Goal: Find contact information: Find contact information

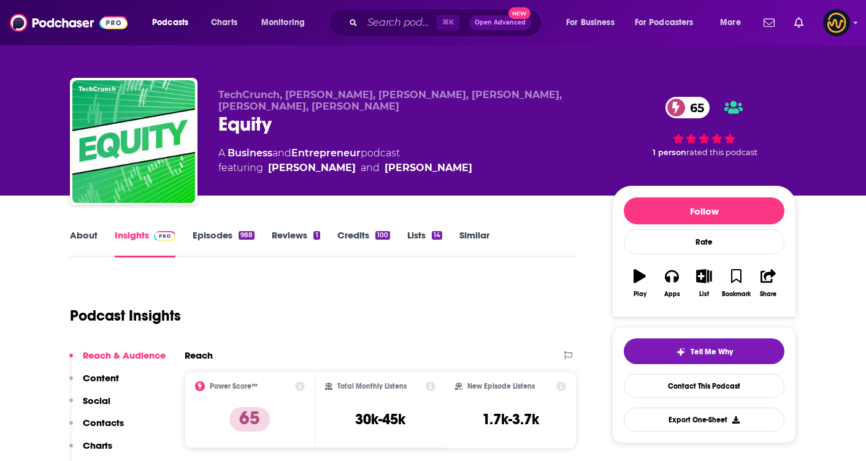
scroll to position [4, 0]
click at [402, 18] on input "Search podcasts, credits, & more..." at bounding box center [399, 23] width 74 height 20
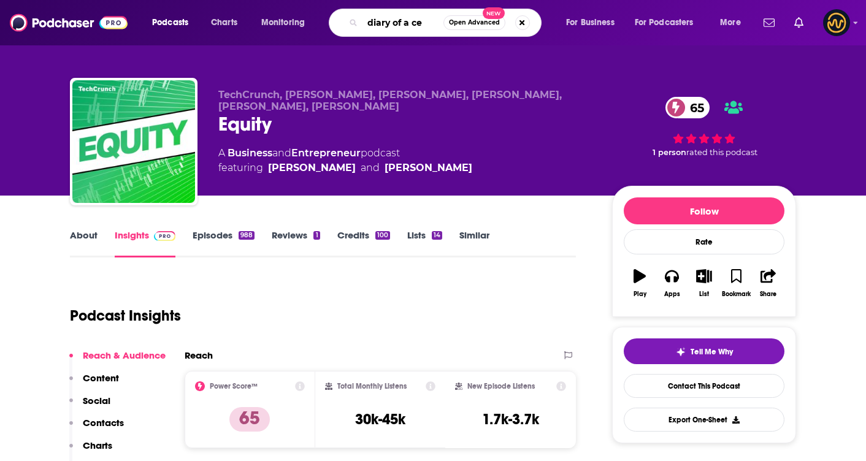
type input "diary of a ceo"
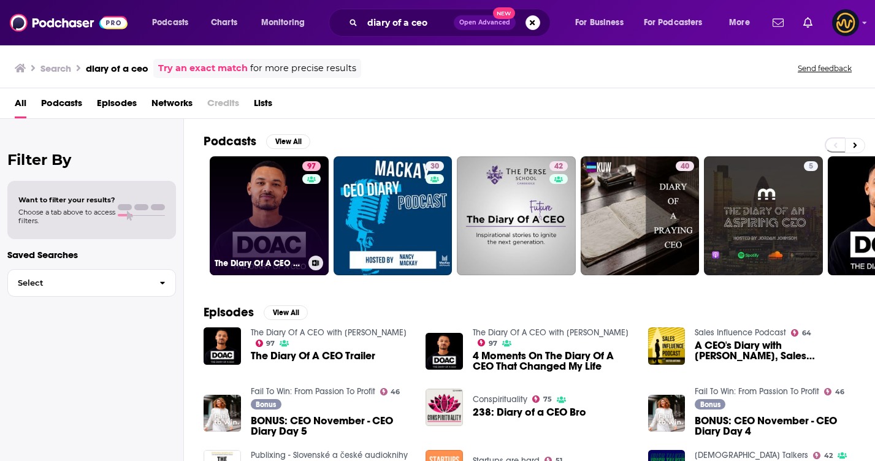
click at [246, 185] on link "97 The Diary Of A CEO with [PERSON_NAME]" at bounding box center [269, 215] width 119 height 119
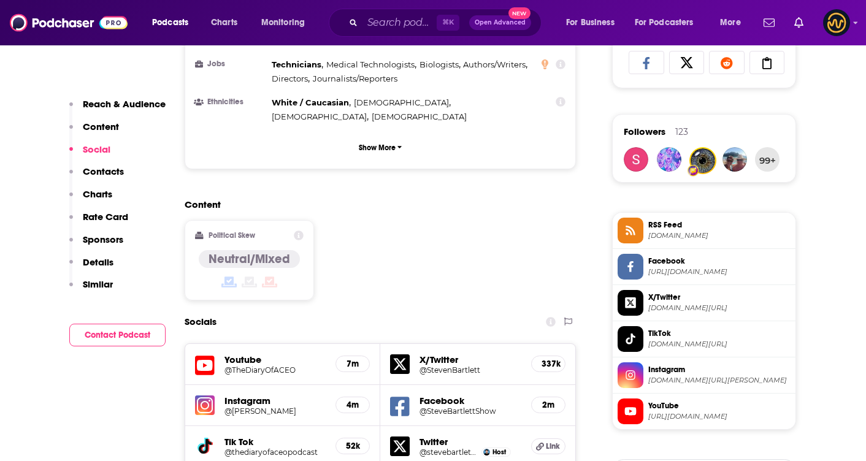
scroll to position [1083, 0]
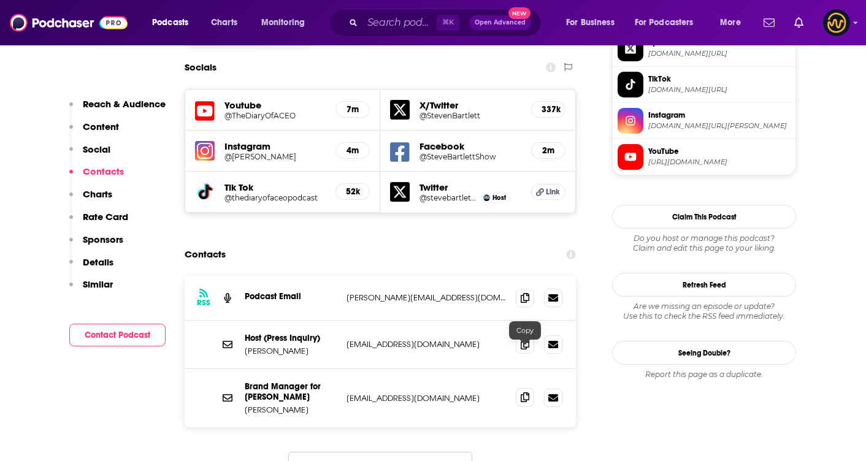
click at [523, 392] on icon at bounding box center [524, 397] width 9 height 10
